Goal: Check status: Check status

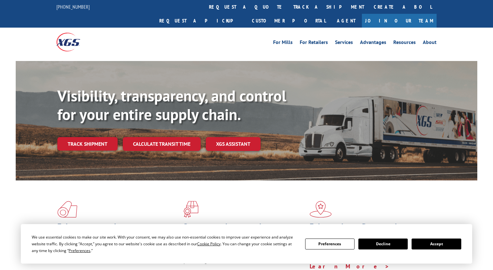
click at [90, 138] on div "Visibility, transparency, and control for your entire supply chain. Track shipm…" at bounding box center [267, 131] width 420 height 89
click at [91, 137] on link "Track shipment" at bounding box center [87, 143] width 60 height 13
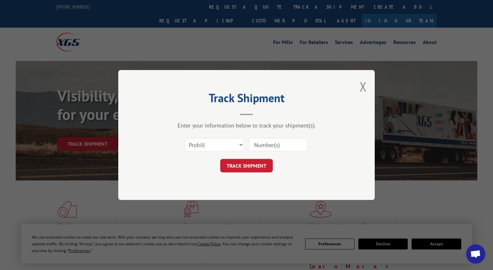
click at [280, 148] on input at bounding box center [278, 144] width 59 height 13
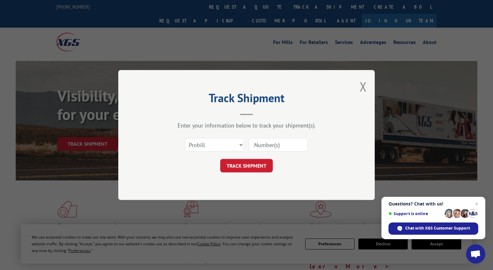
paste input "0381404684"
type input "0381404684"
click at [220, 159] on button "TRACK SHIPMENT" at bounding box center [246, 165] width 53 height 13
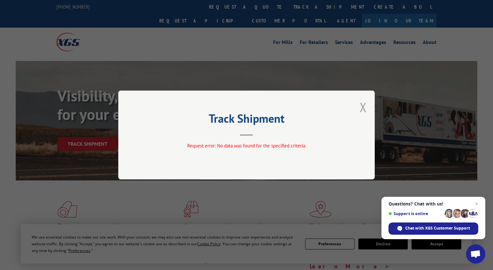
click at [362, 107] on button "Close modal" at bounding box center [363, 106] width 7 height 17
